Goal: Information Seeking & Learning: Find specific fact

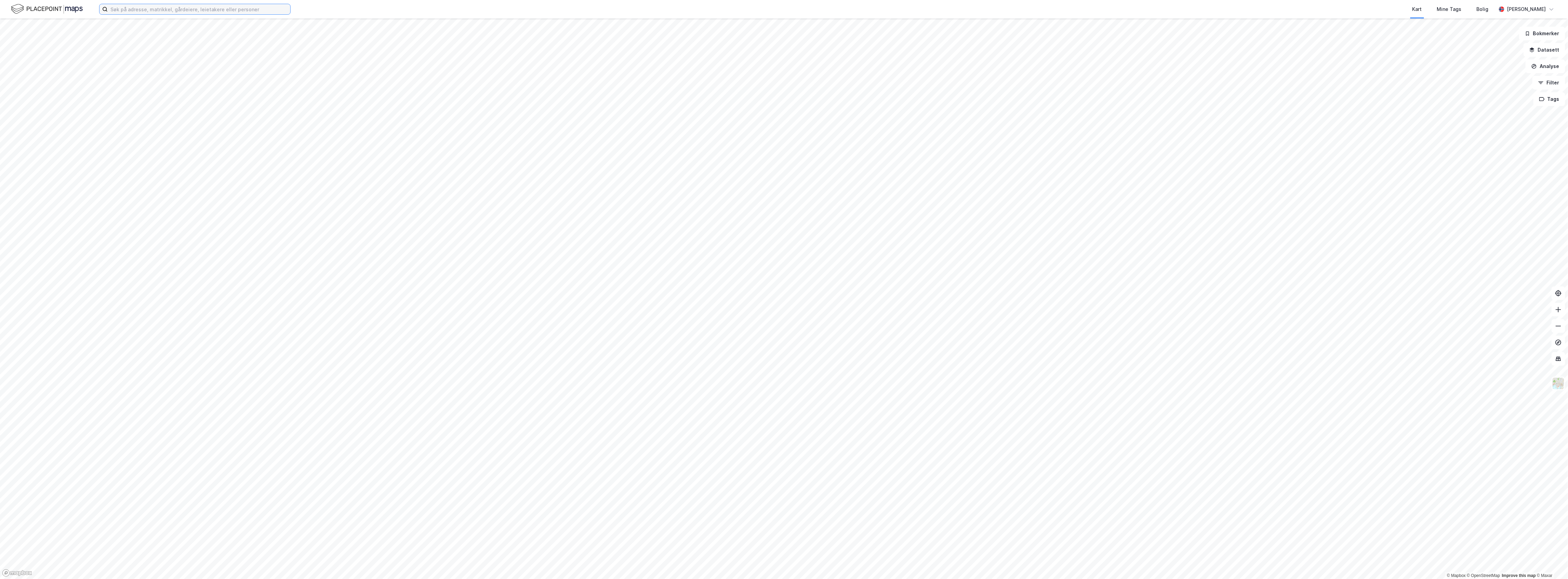
click at [135, 12] on input at bounding box center [198, 9] width 182 height 11
paste input "Sindre Ulvang Sjøvoll"
type input "Sindre Ulvang Sjøvoll"
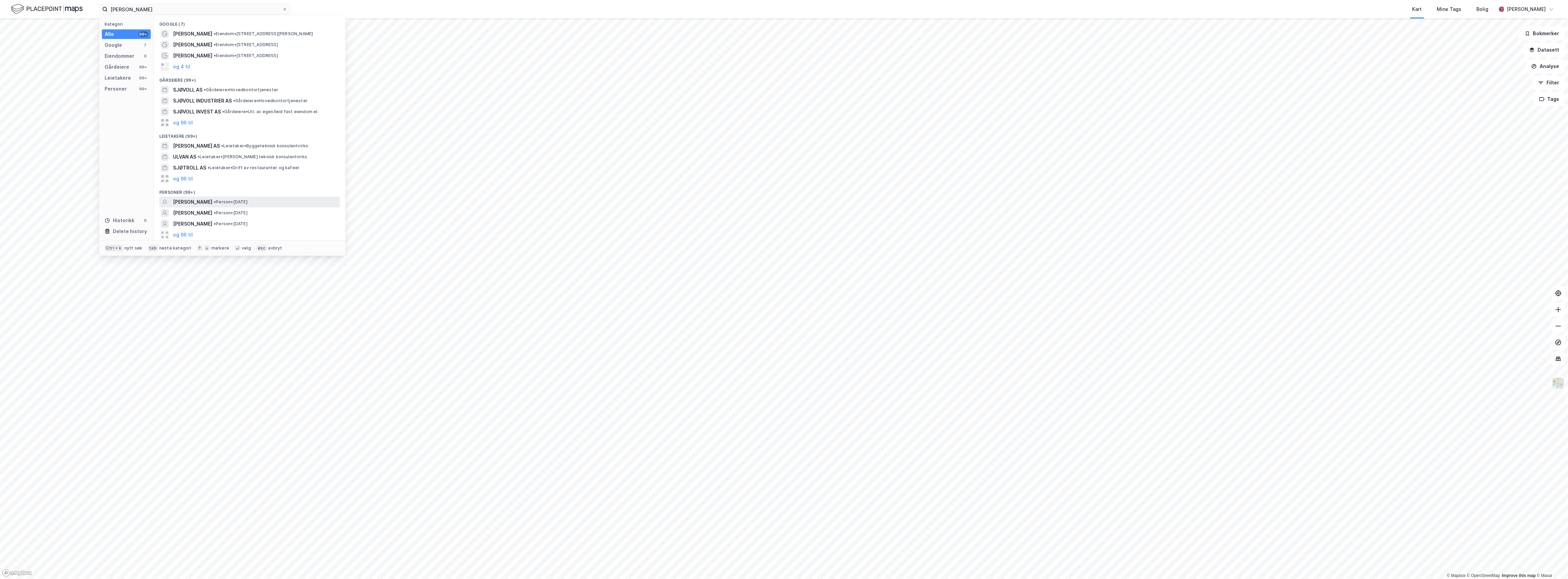
click at [212, 200] on span "[PERSON_NAME]" at bounding box center [193, 201] width 40 height 8
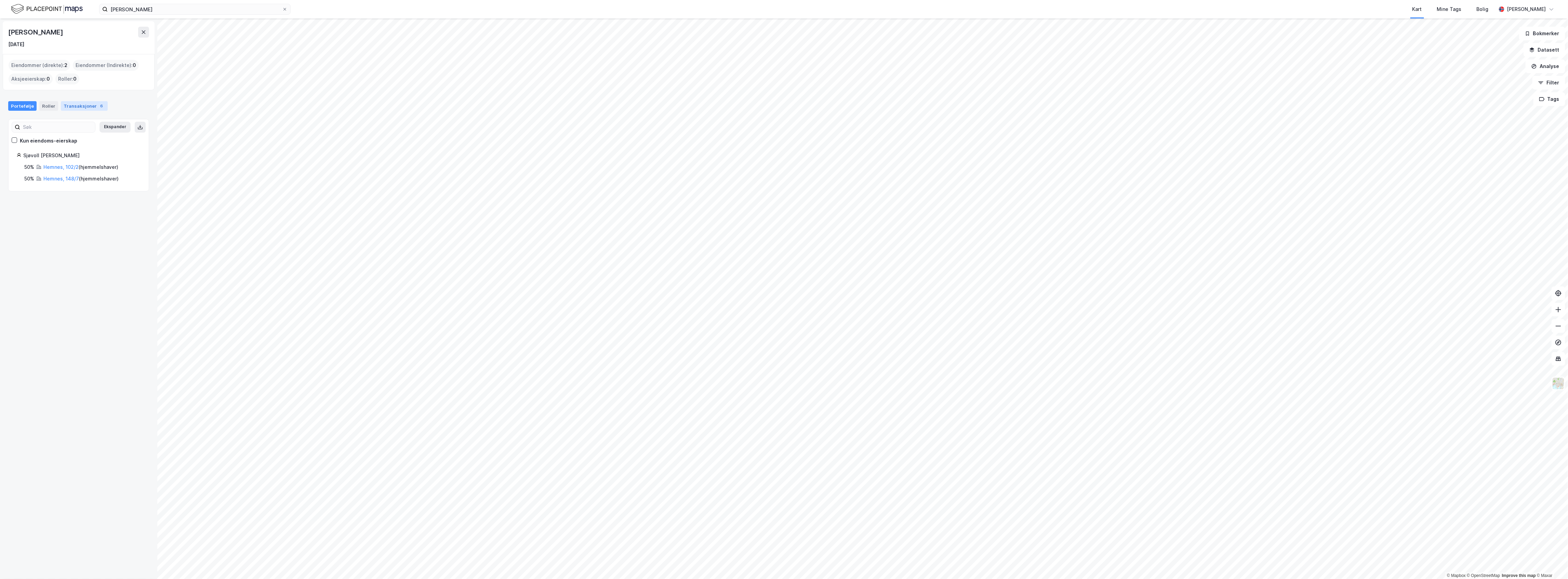
click at [78, 104] on div "Transaksjoner 6" at bounding box center [84, 106] width 47 height 9
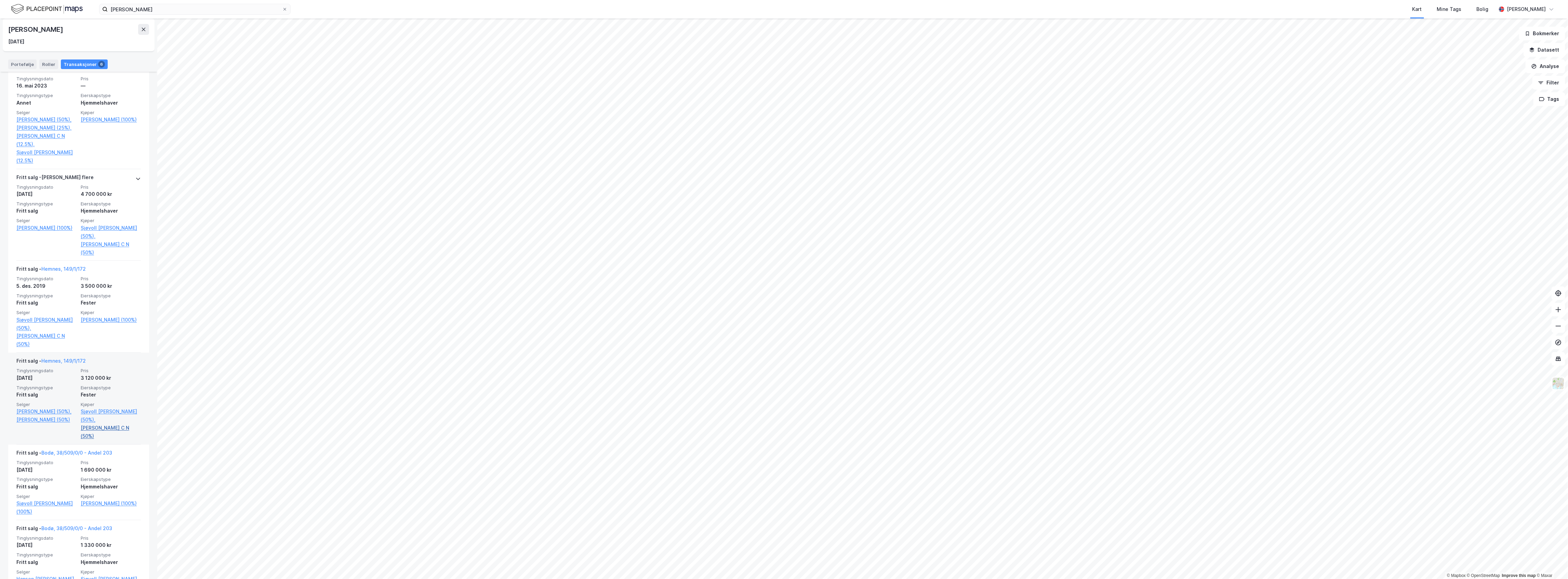
scroll to position [122, 0]
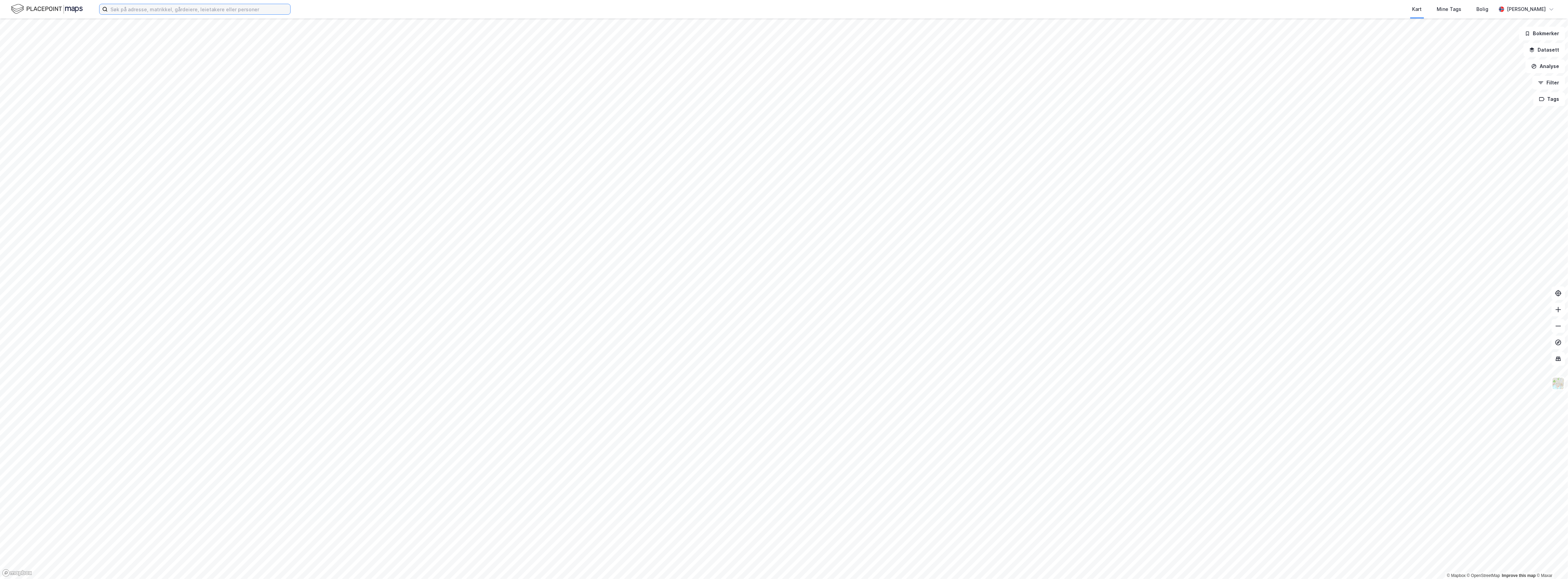
click at [148, 10] on input at bounding box center [198, 9] width 182 height 11
paste input "[PERSON_NAME]"
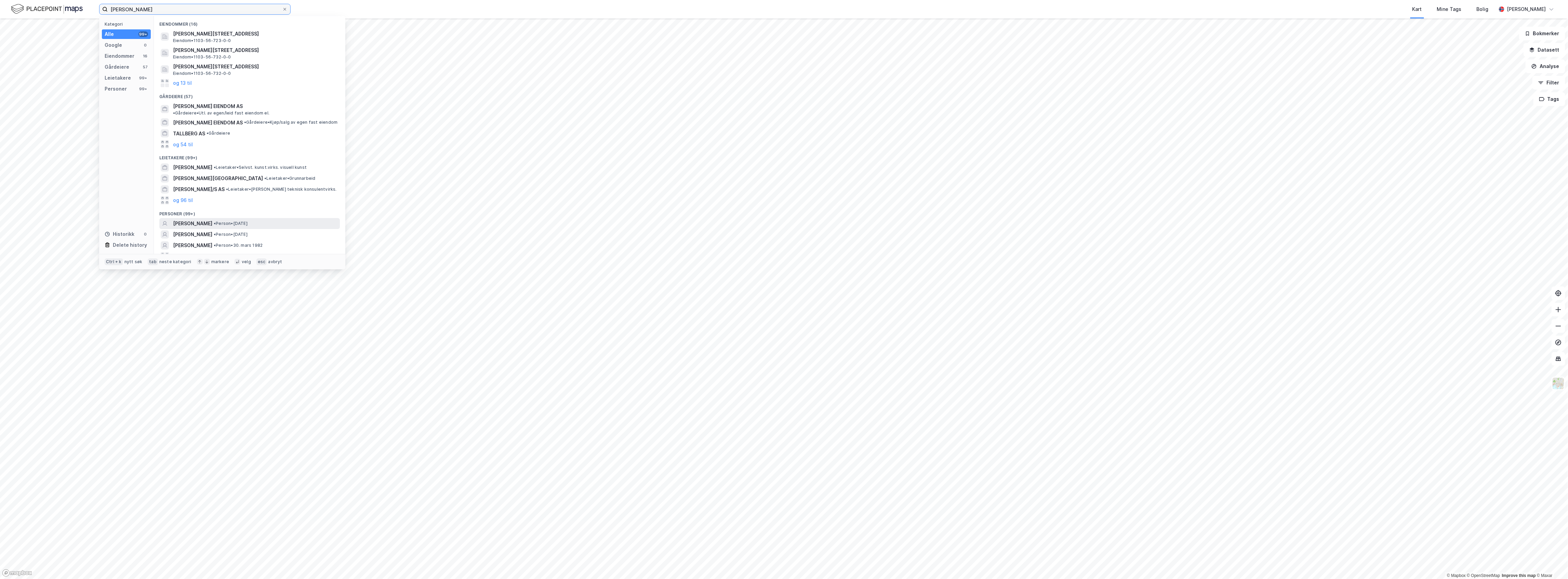
type input "[PERSON_NAME]"
click at [216, 221] on span "•" at bounding box center [215, 223] width 2 height 5
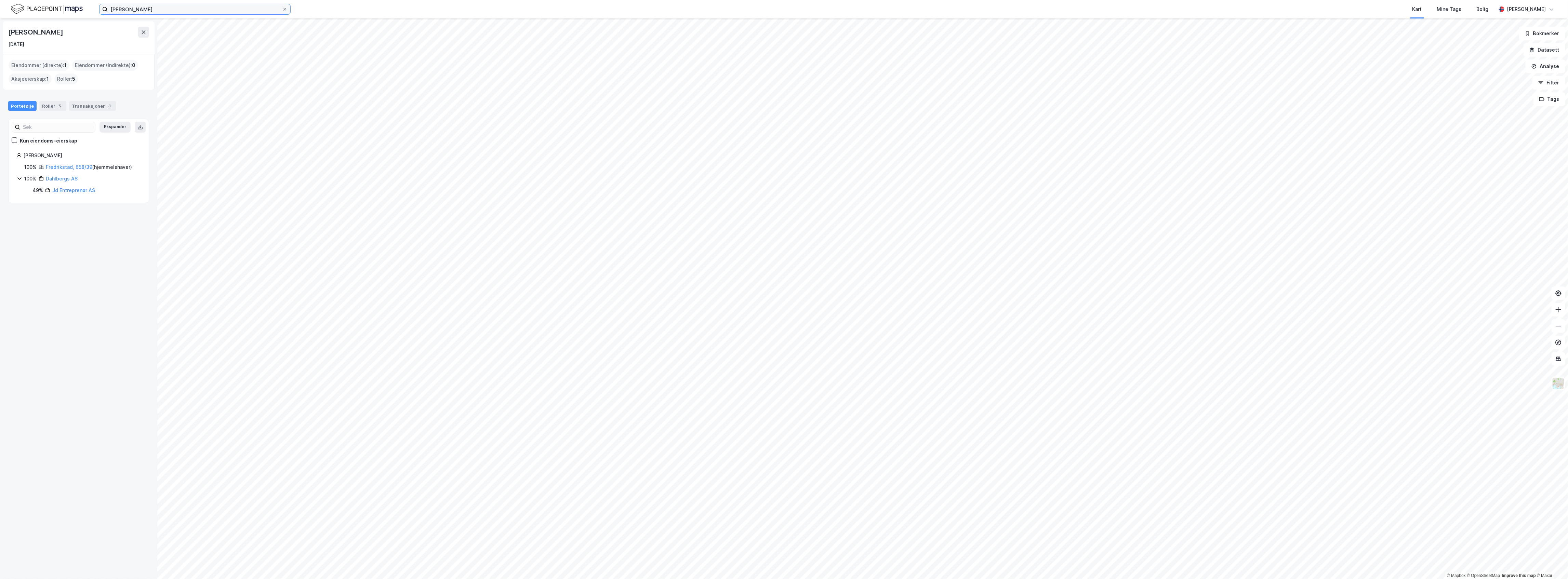
click at [160, 4] on input "[PERSON_NAME]" at bounding box center [195, 9] width 174 height 11
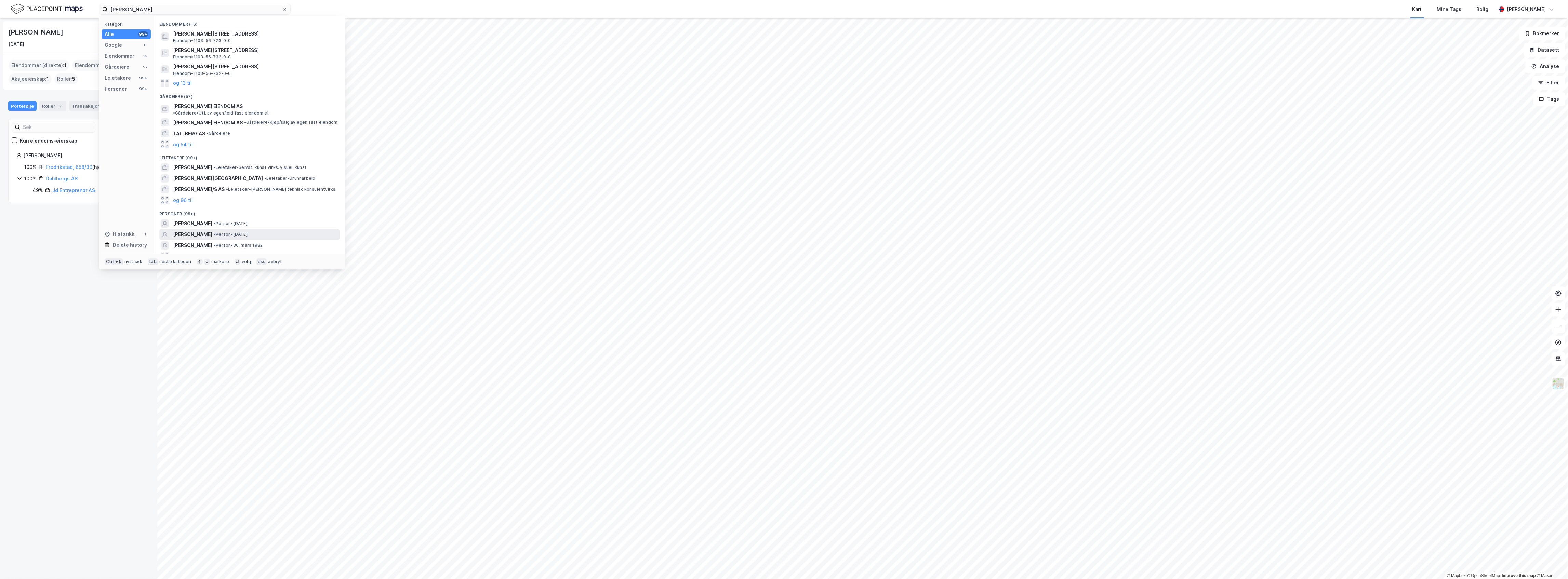
click at [278, 230] on div "[PERSON_NAME] • Person • [DATE]" at bounding box center [256, 234] width 166 height 8
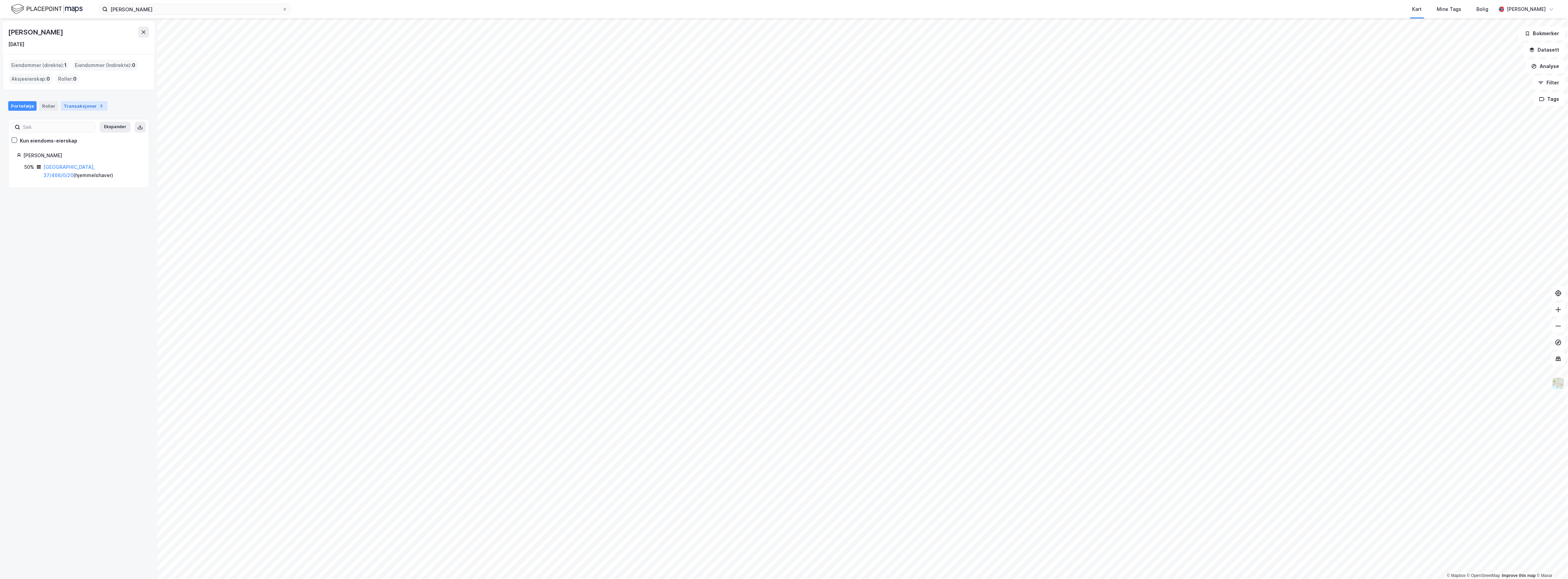
click at [75, 104] on div "Transaksjoner 3" at bounding box center [84, 106] width 47 height 9
drag, startPoint x: 58, startPoint y: 28, endPoint x: 2, endPoint y: 28, distance: 56.0
click at [2, 28] on div "Cecilie Brekke 30. des. 1993" at bounding box center [78, 37] width 151 height 33
copy div "Cecilie Brekke"
click at [80, 108] on div "Transaksjoner 1" at bounding box center [84, 106] width 47 height 9
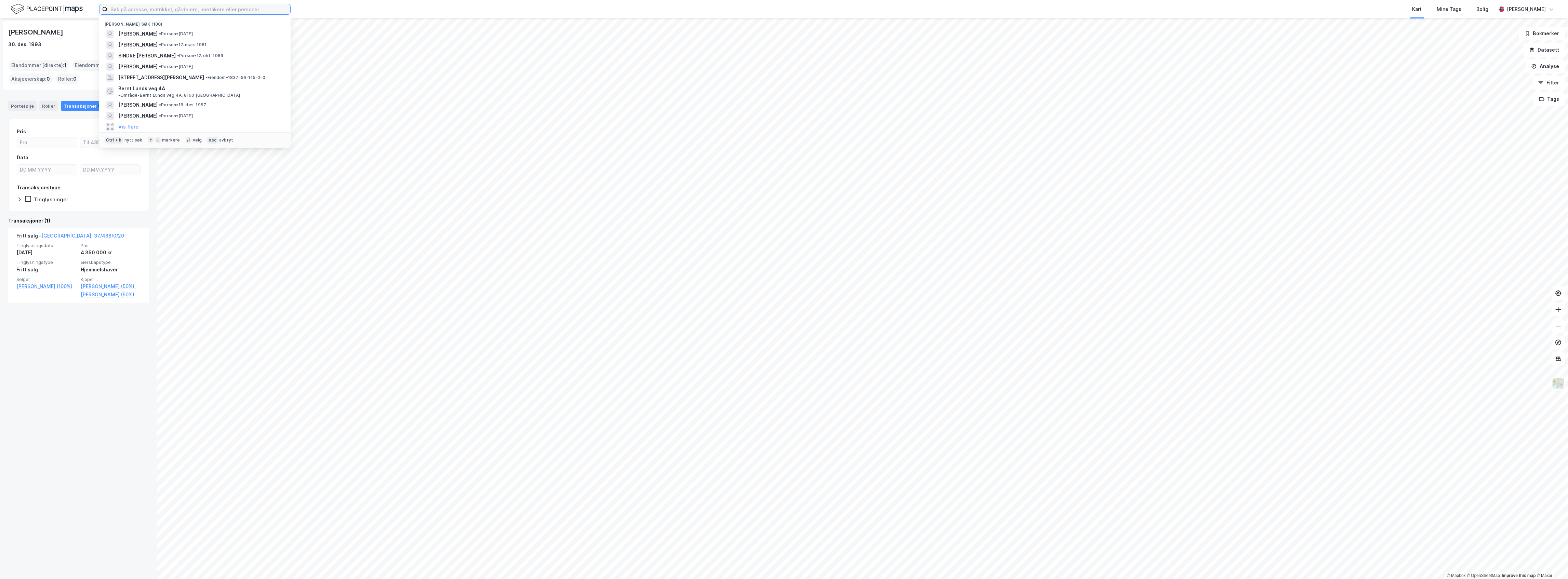
click at [156, 6] on input at bounding box center [198, 9] width 182 height 11
paste input "Vegard Ysland"
type input "Vegard Ysland"
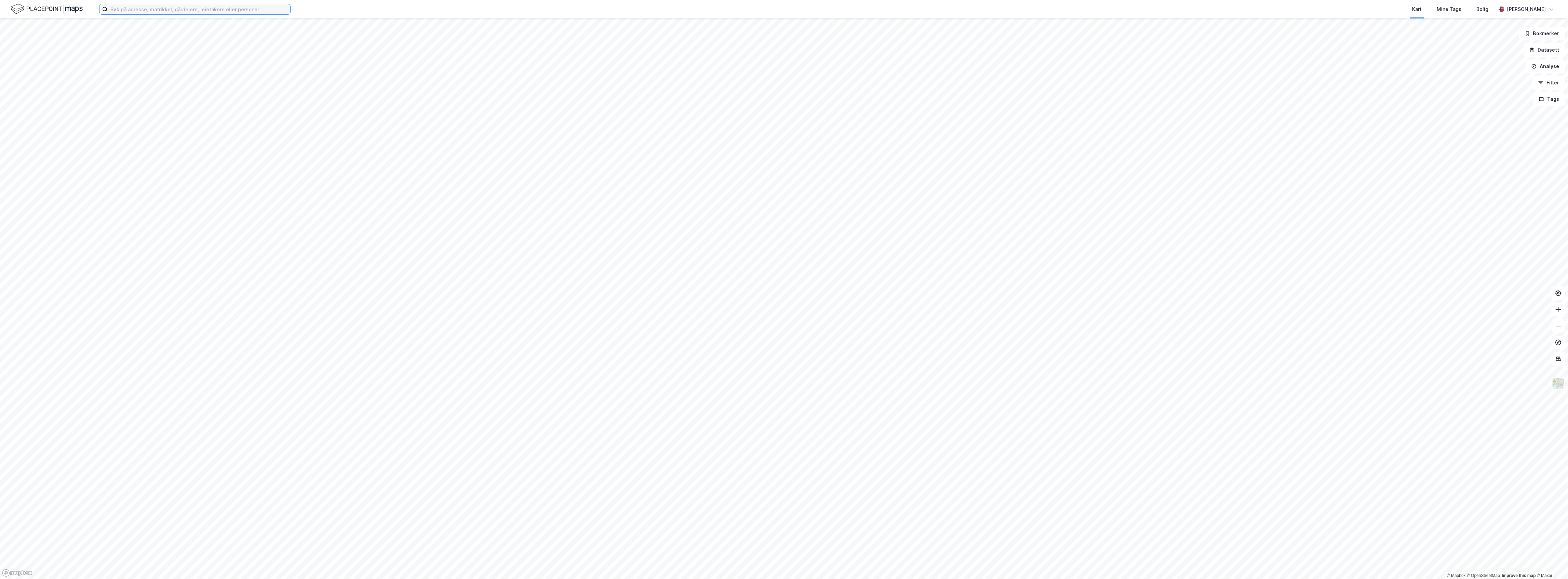
click at [135, 7] on input at bounding box center [198, 9] width 182 height 11
paste input "Vegard Ysland"
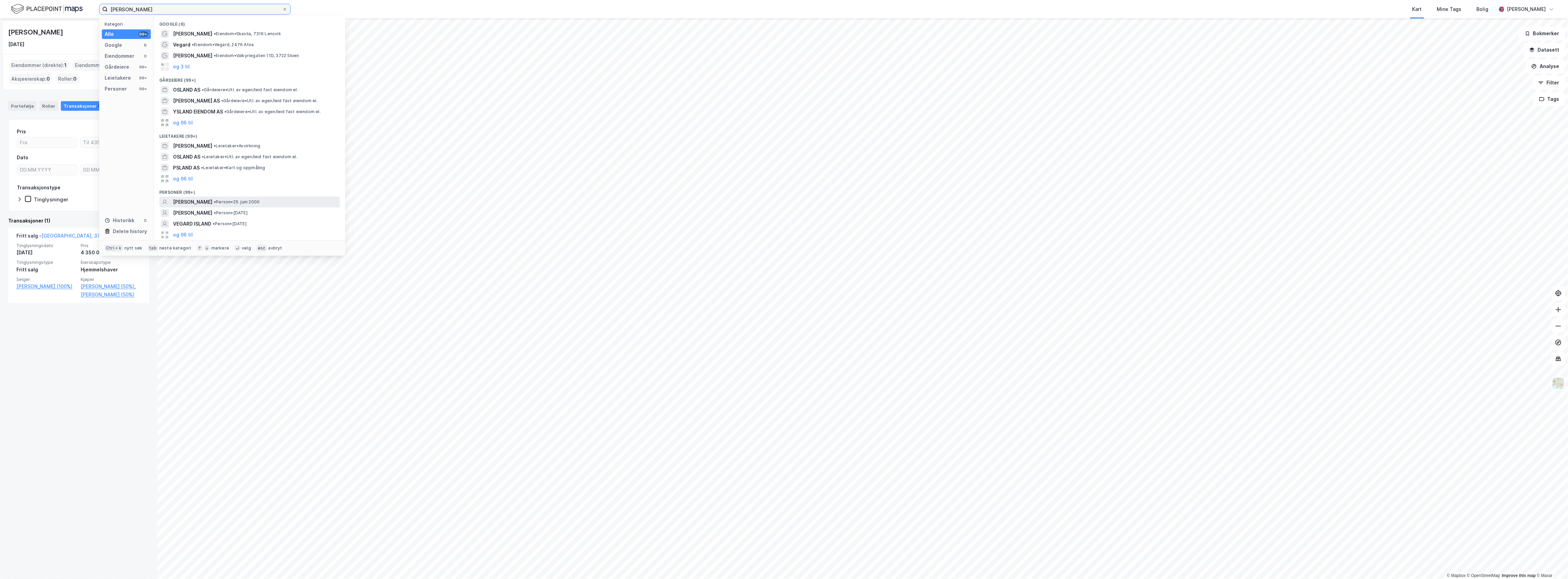
type input "Vegard Ysland"
click at [226, 204] on span "• Person • 25. juni 2000" at bounding box center [237, 201] width 46 height 6
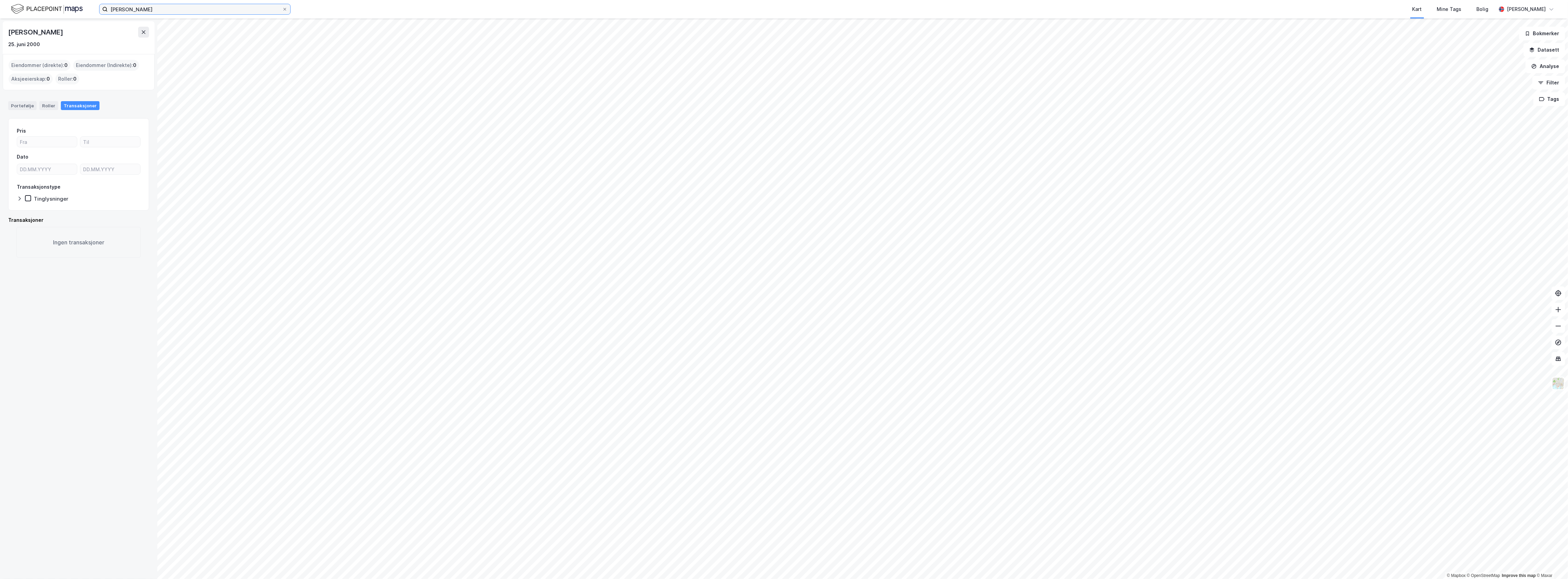
click at [219, 6] on input "Vegard Ysland" at bounding box center [195, 9] width 174 height 11
click at [25, 316] on div "Vegard Ysland 25. juni 2000 Eiendommer (direkte) : 0 Eiendommer (Indirekte) : 0…" at bounding box center [79, 298] width 157 height 560
